Goal: Find specific fact: Find specific fact

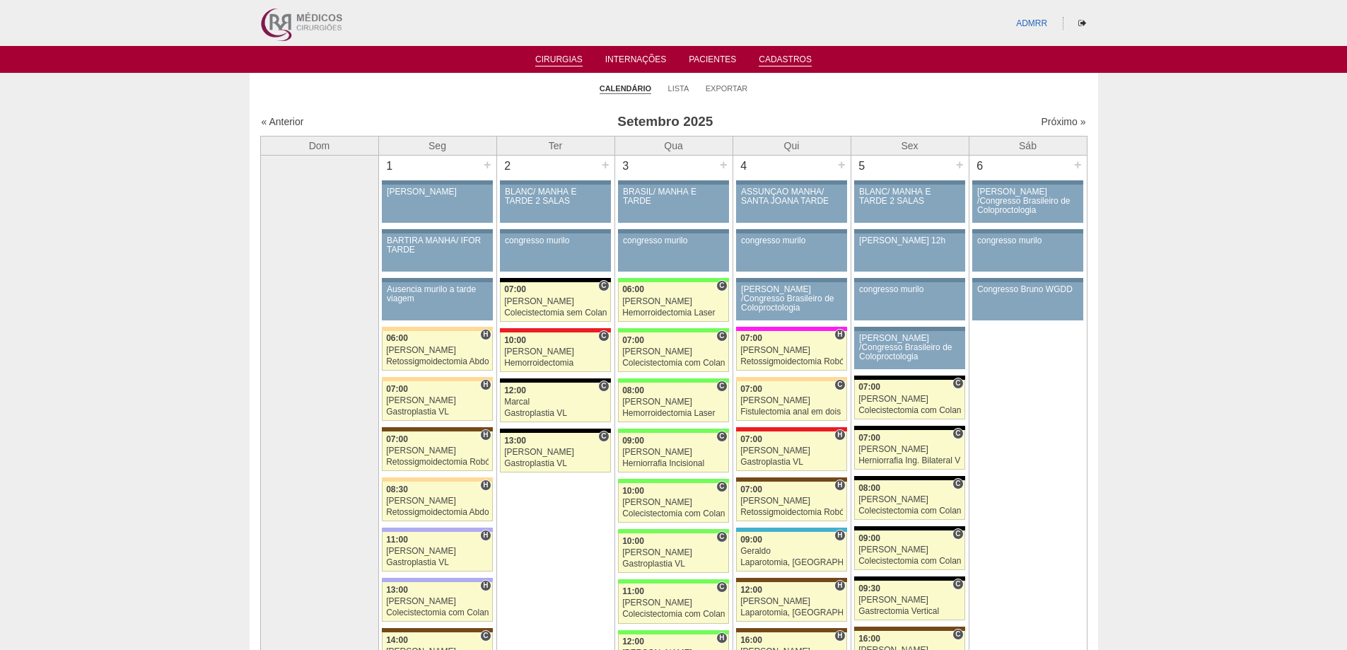
click at [787, 58] on link "Cadastros" at bounding box center [785, 60] width 53 height 12
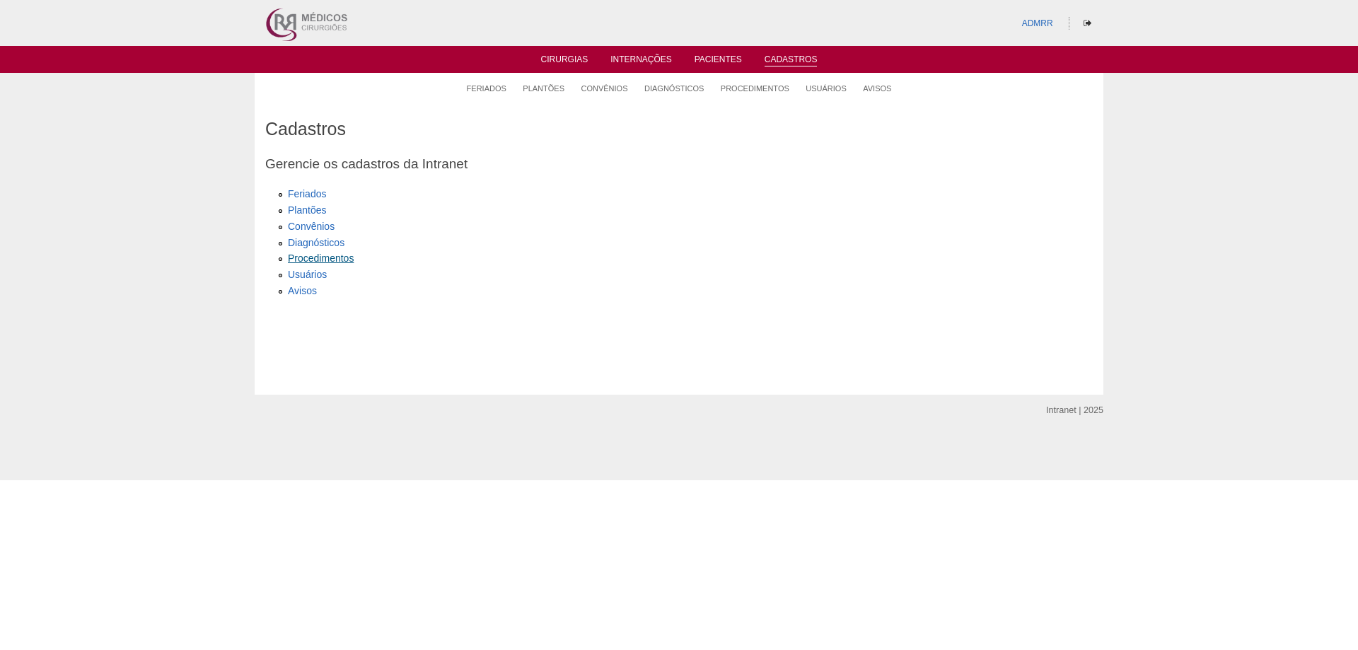
click at [315, 260] on link "Procedimentos" at bounding box center [321, 258] width 66 height 11
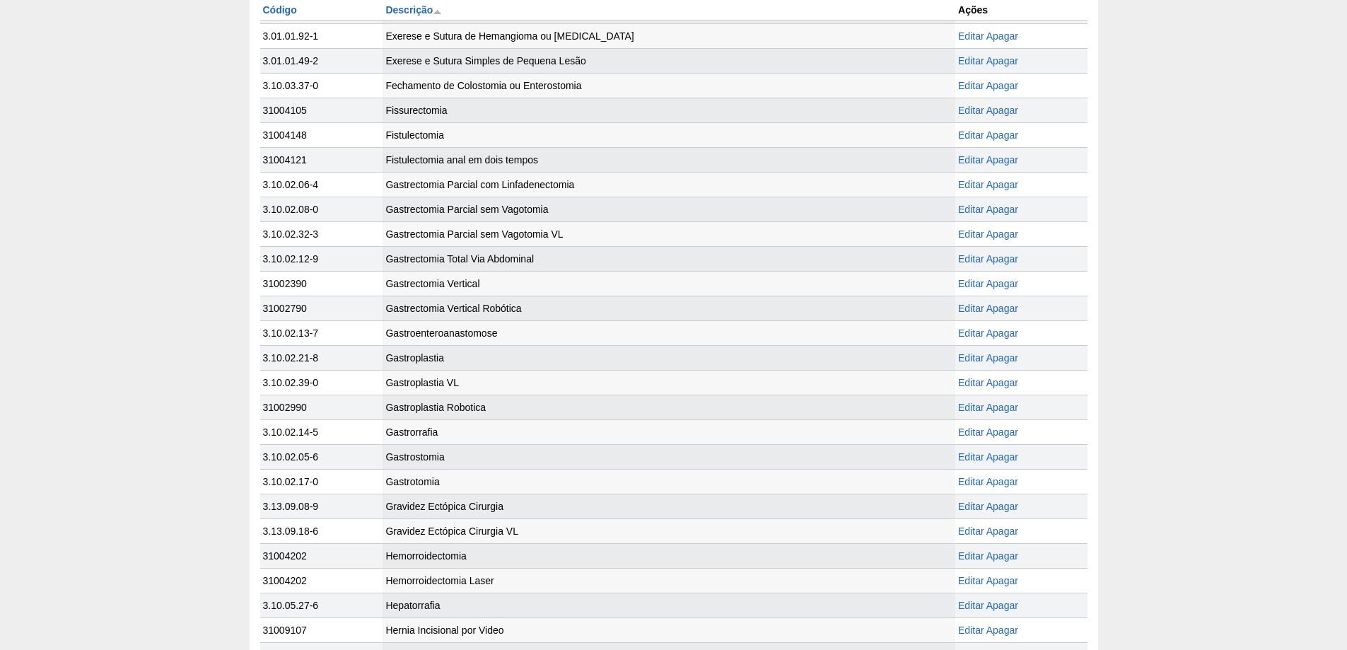
scroll to position [1686, 0]
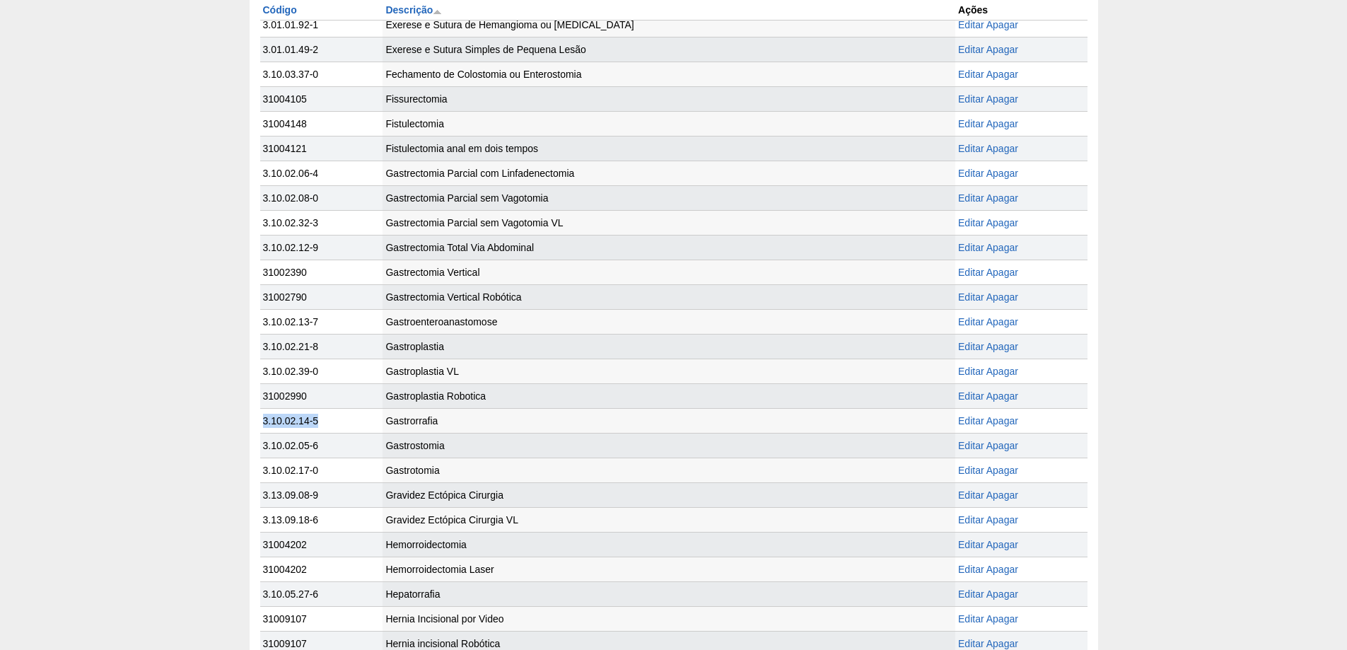
drag, startPoint x: 263, startPoint y: 420, endPoint x: 326, endPoint y: 418, distance: 63.0
click at [326, 418] on td "3.10.02.14-5" at bounding box center [321, 420] width 123 height 25
copy td "3.10.02.14-5"
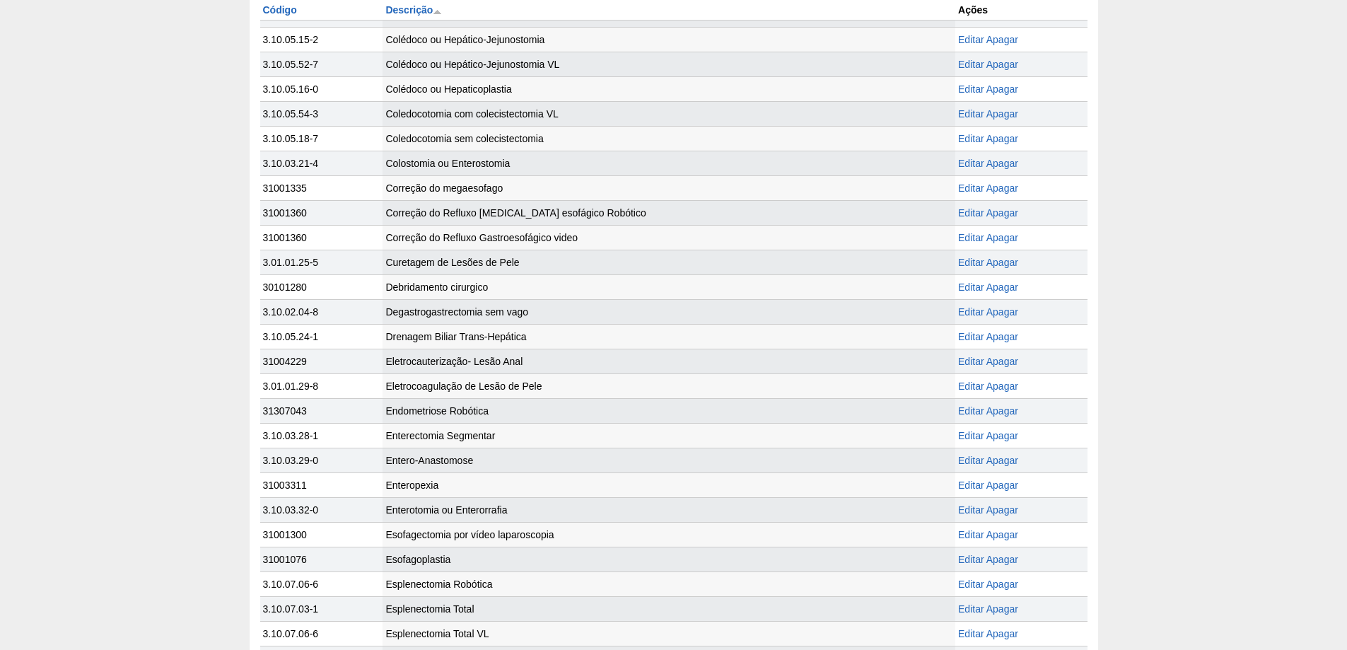
scroll to position [979, 0]
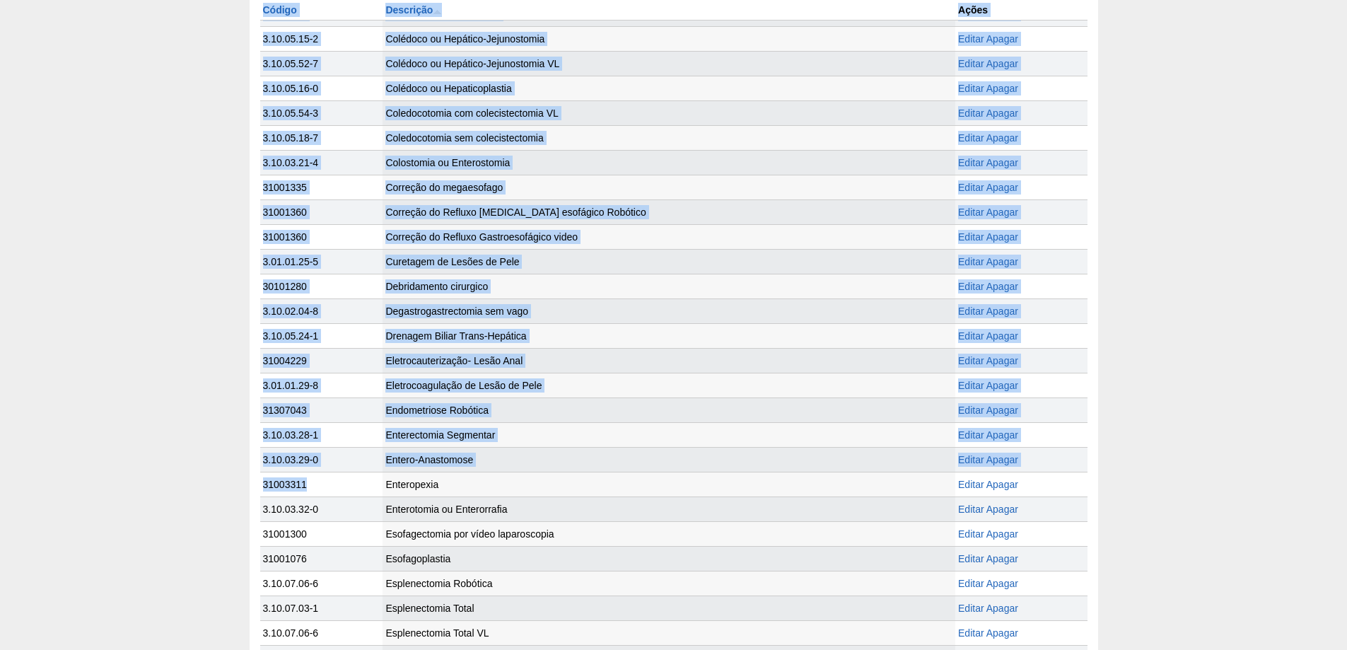
drag, startPoint x: 307, startPoint y: 485, endPoint x: 247, endPoint y: 483, distance: 60.2
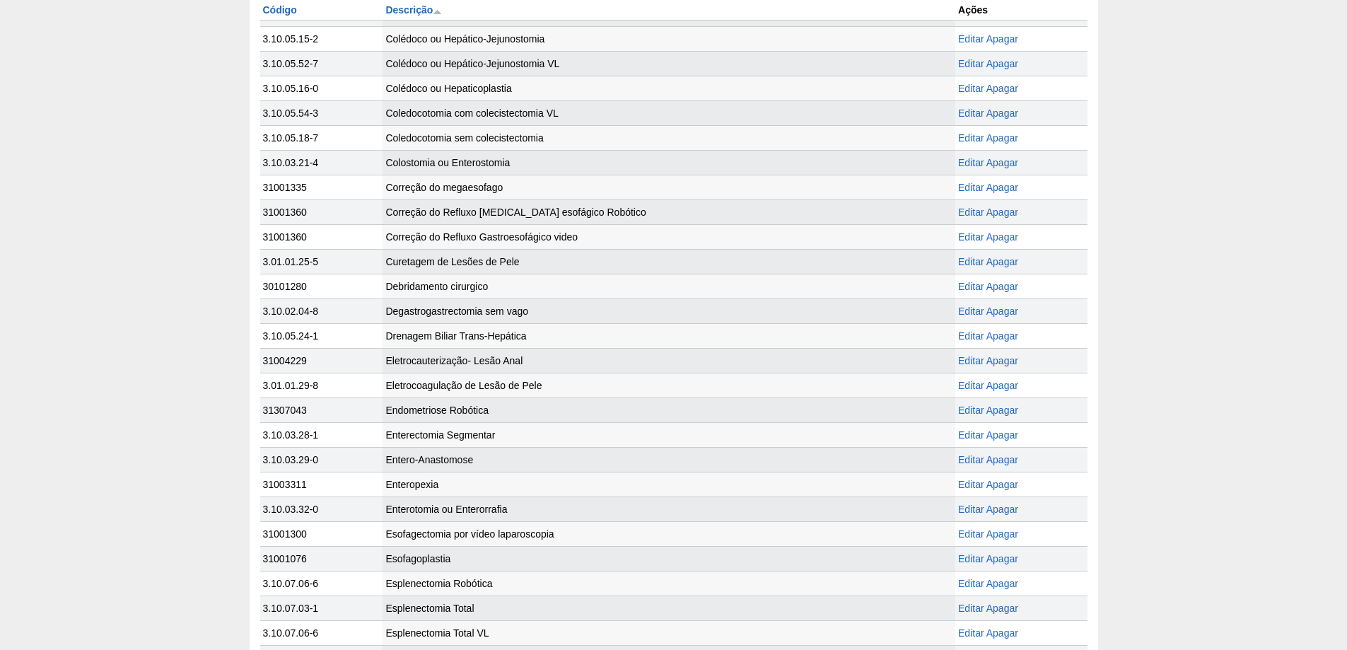
click at [574, 483] on td "Enteropexia" at bounding box center [669, 484] width 573 height 25
drag, startPoint x: 317, startPoint y: 480, endPoint x: 264, endPoint y: 489, distance: 54.0
click at [264, 489] on td "31003311" at bounding box center [321, 484] width 123 height 25
copy td "31003311"
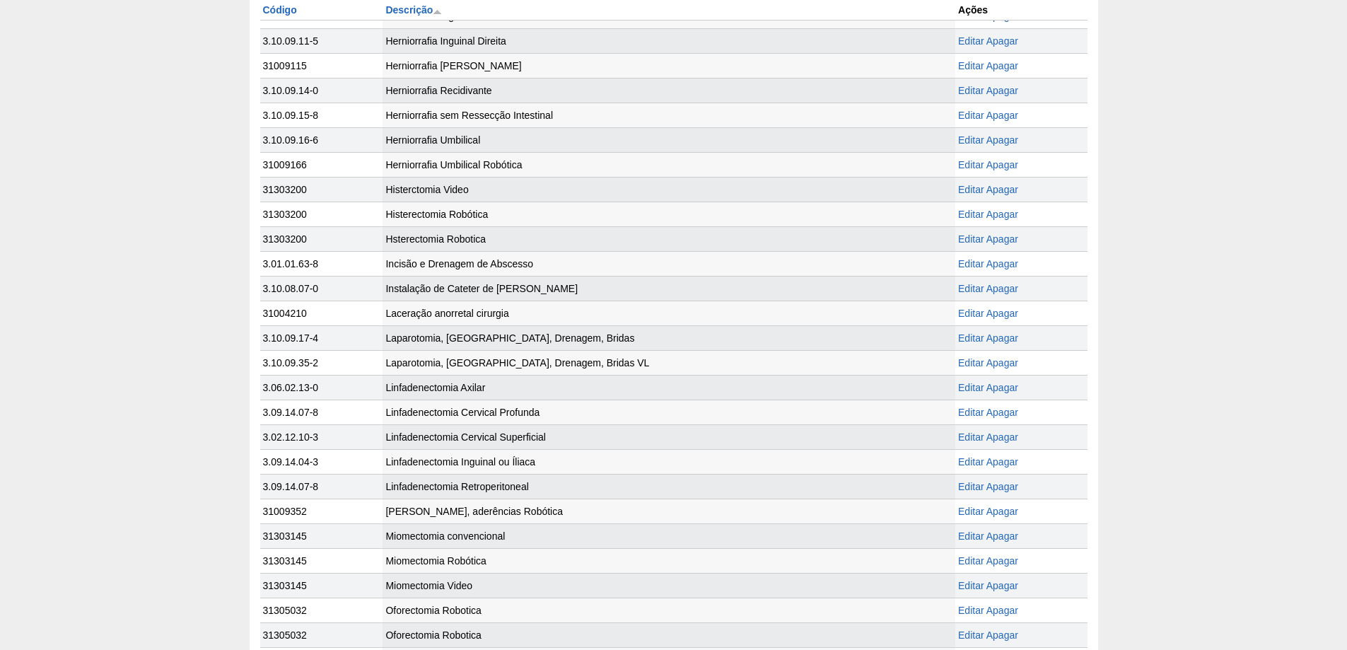
scroll to position [2606, 0]
